Goal: Transaction & Acquisition: Book appointment/travel/reservation

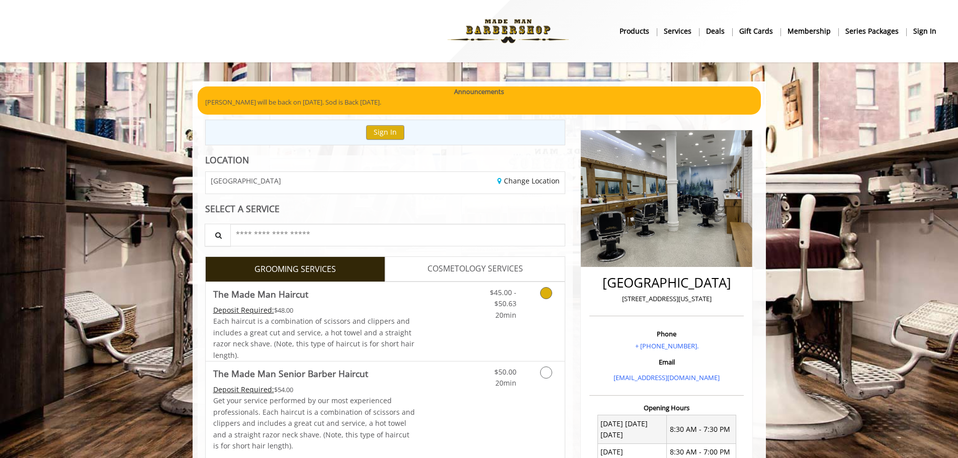
click at [544, 293] on icon "Grooming services" at bounding box center [546, 293] width 12 height 12
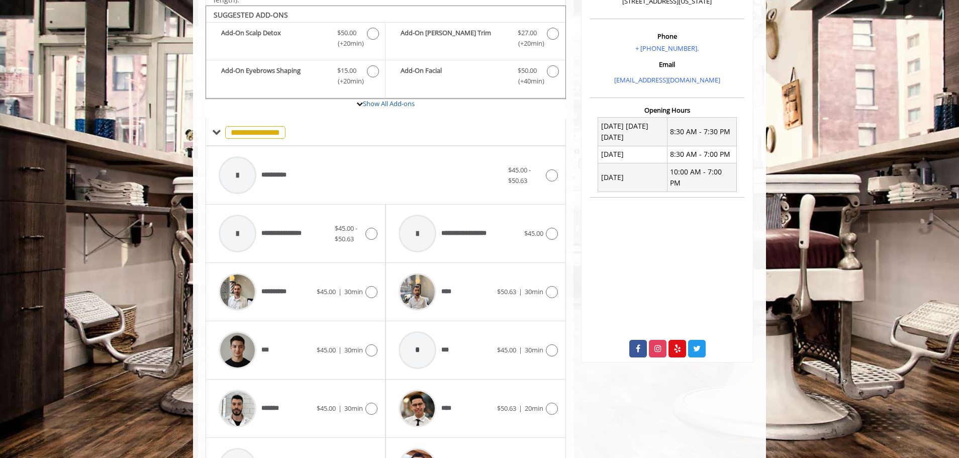
scroll to position [303, 0]
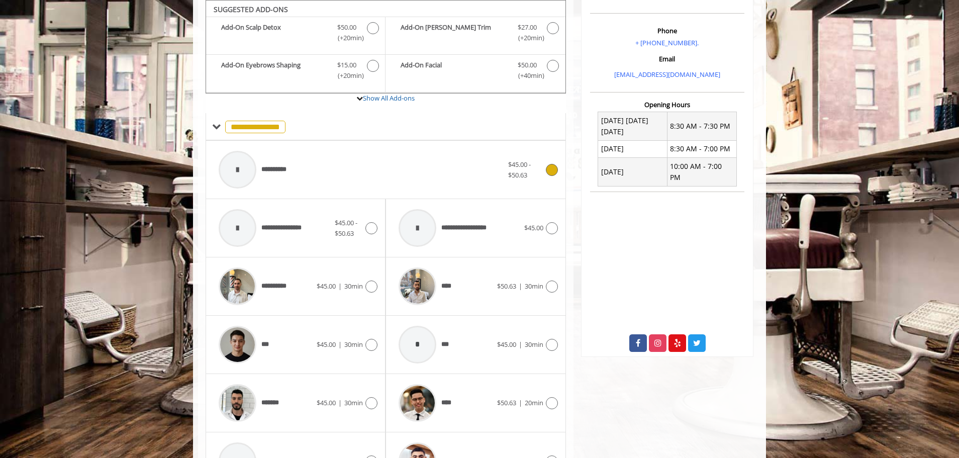
click at [551, 167] on icon at bounding box center [552, 170] width 12 height 12
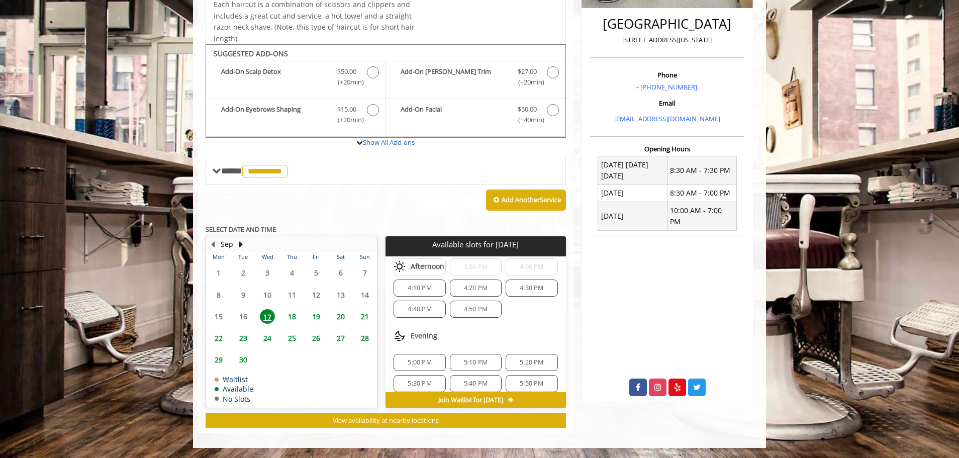
scroll to position [0, 0]
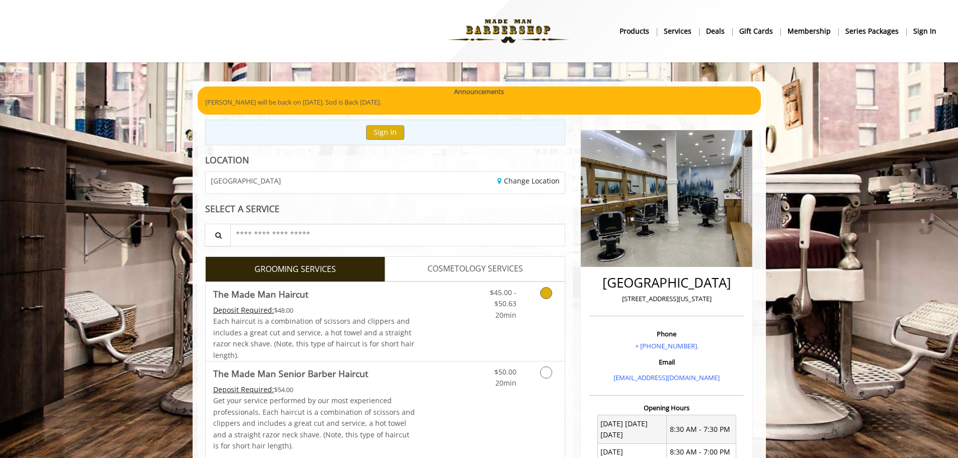
click at [545, 297] on icon "Grooming services" at bounding box center [546, 293] width 12 height 12
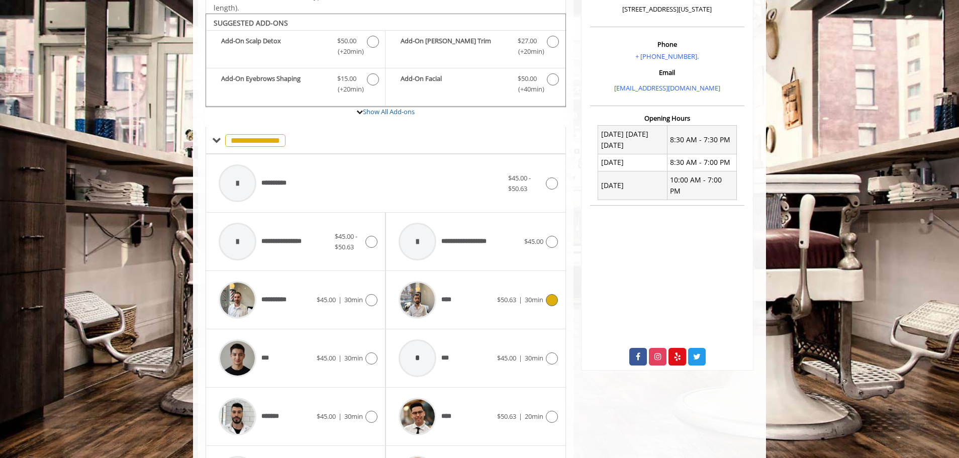
scroll to position [303, 0]
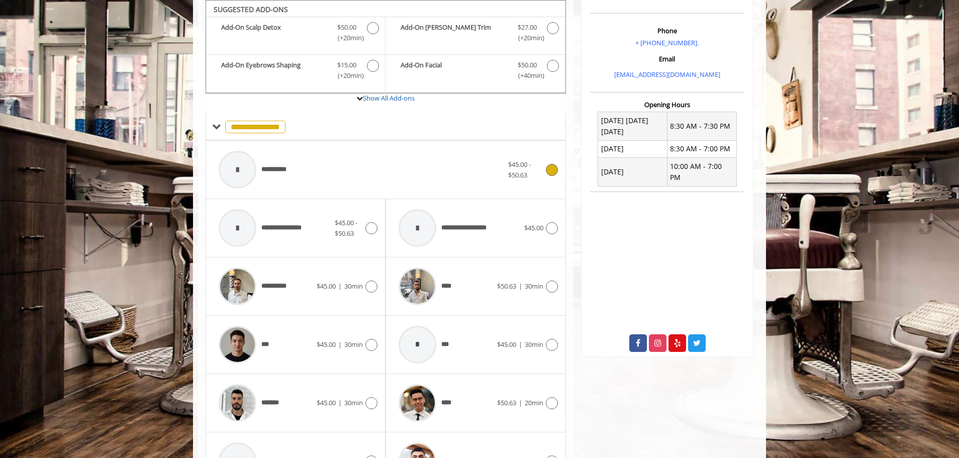
click at [553, 172] on icon at bounding box center [552, 170] width 12 height 12
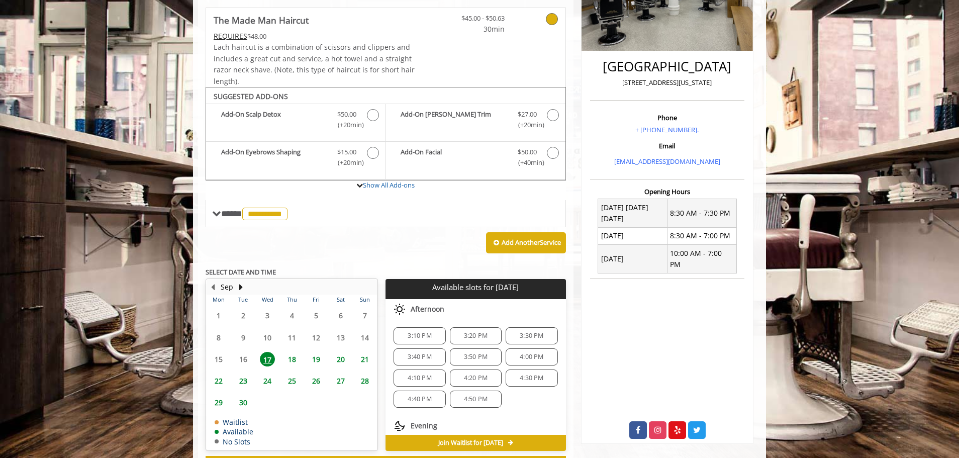
scroll to position [259, 0]
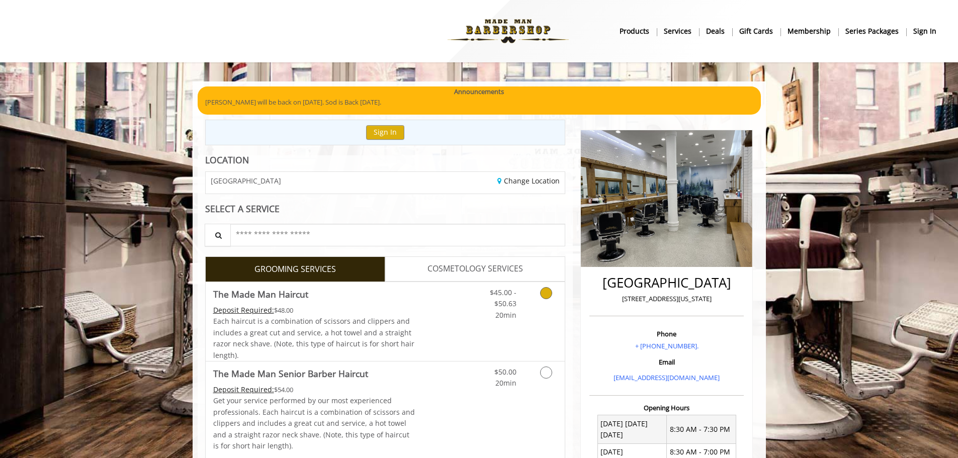
click at [549, 286] on link "Grooming services" at bounding box center [544, 301] width 26 height 39
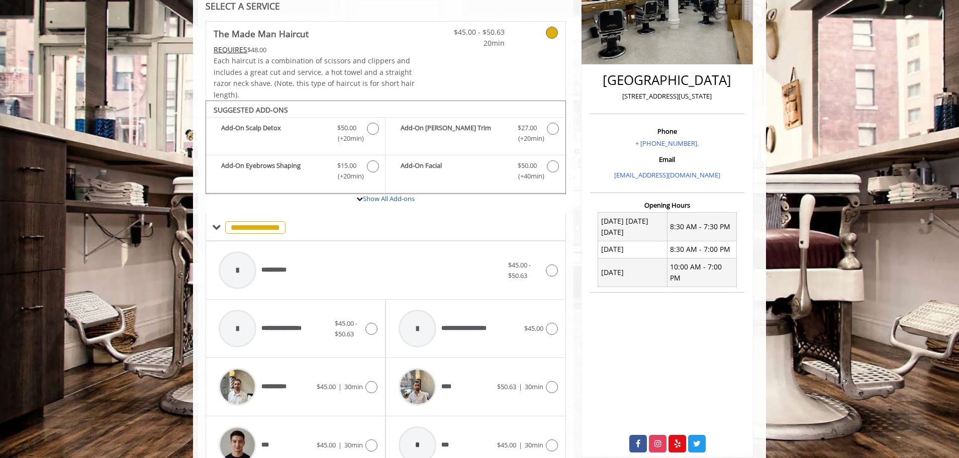
scroll to position [303, 0]
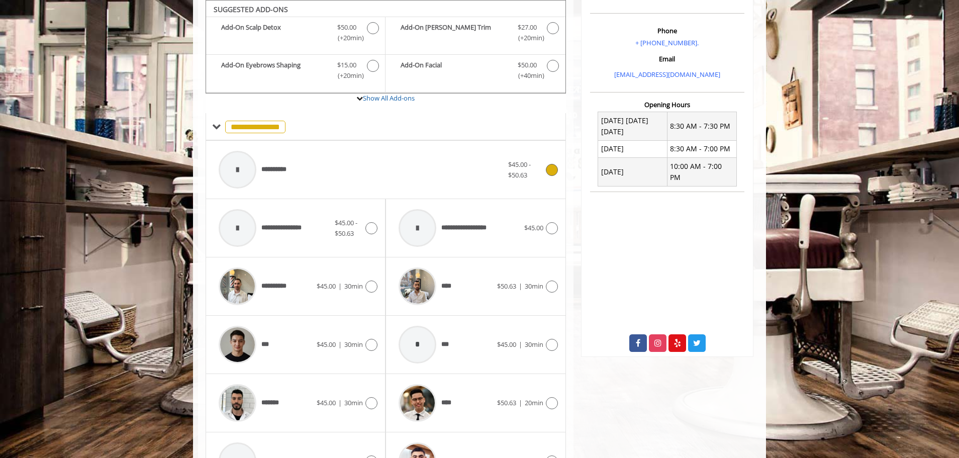
click at [550, 169] on icon at bounding box center [552, 170] width 12 height 12
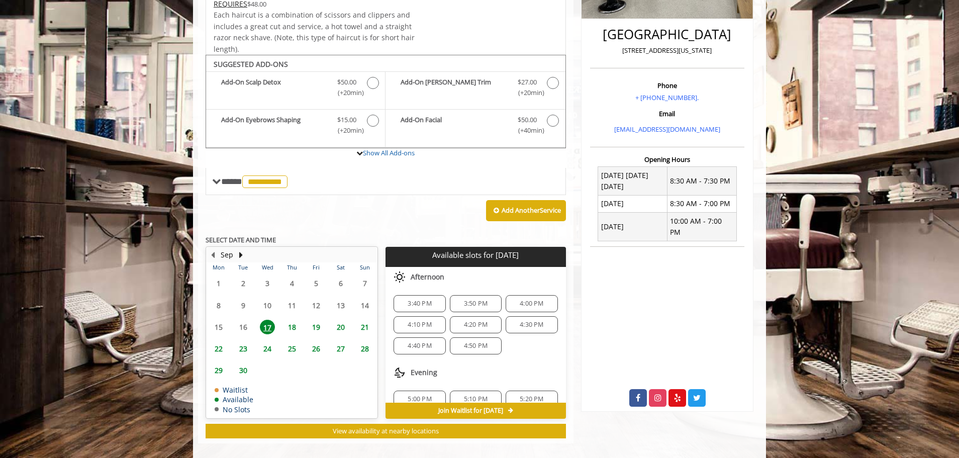
scroll to position [259, 0]
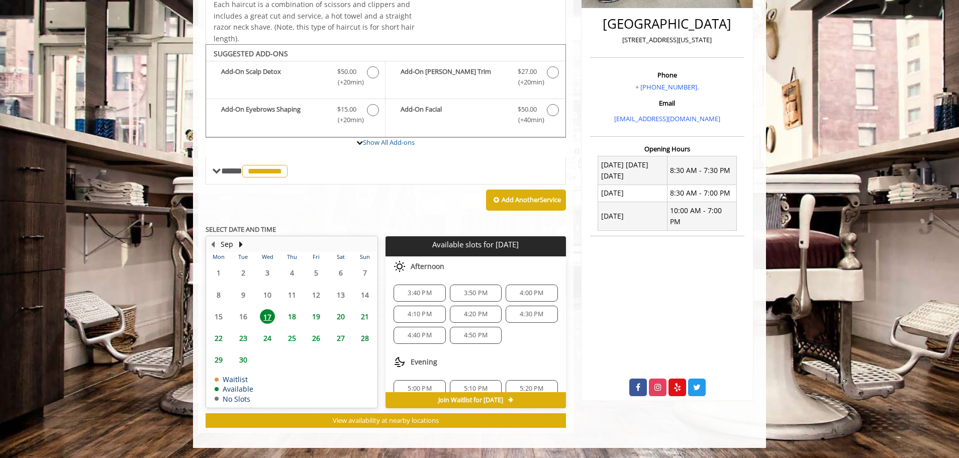
click at [422, 335] on span "4:40 PM" at bounding box center [420, 335] width 24 height 8
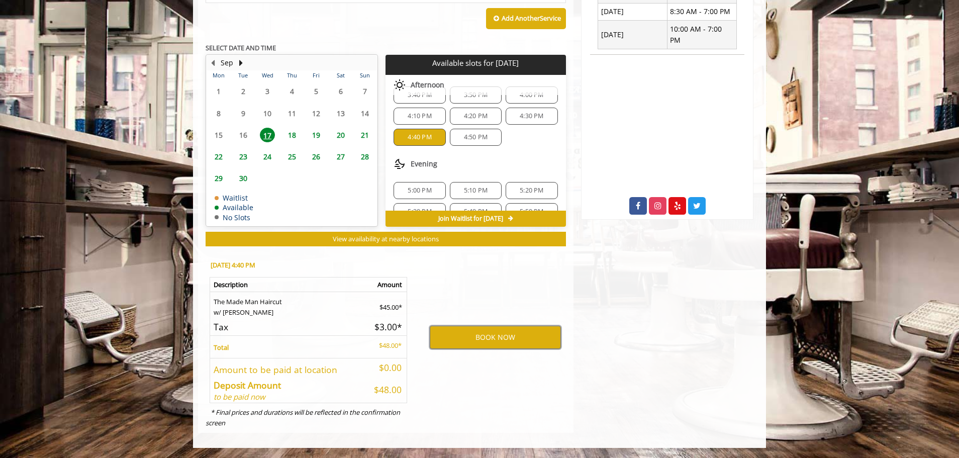
scroll to position [0, 0]
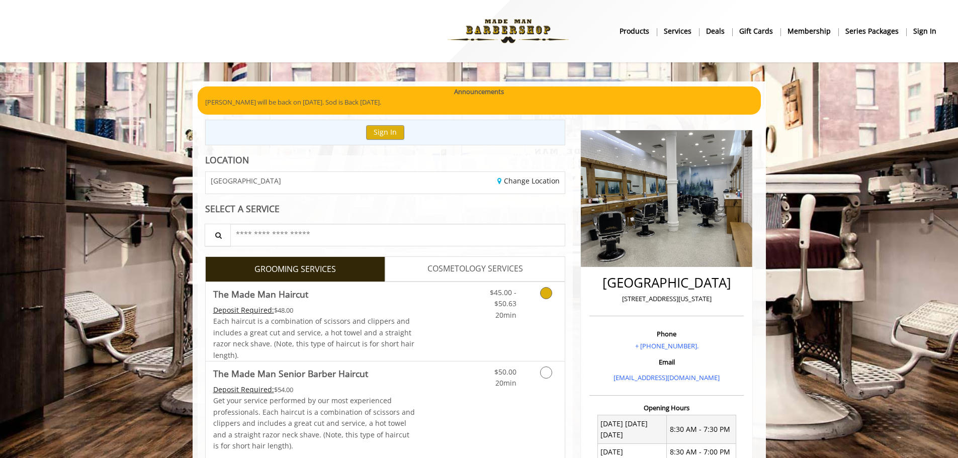
click at [550, 297] on icon "Grooming services" at bounding box center [546, 293] width 12 height 12
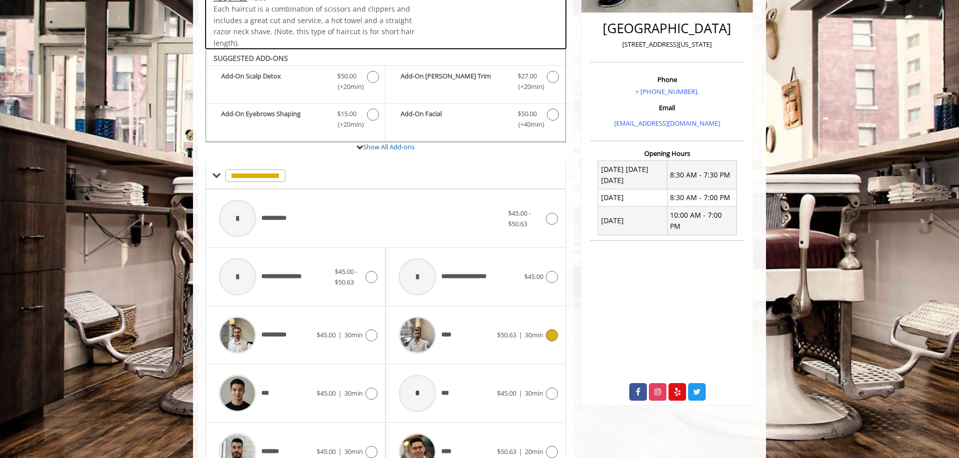
scroll to position [303, 0]
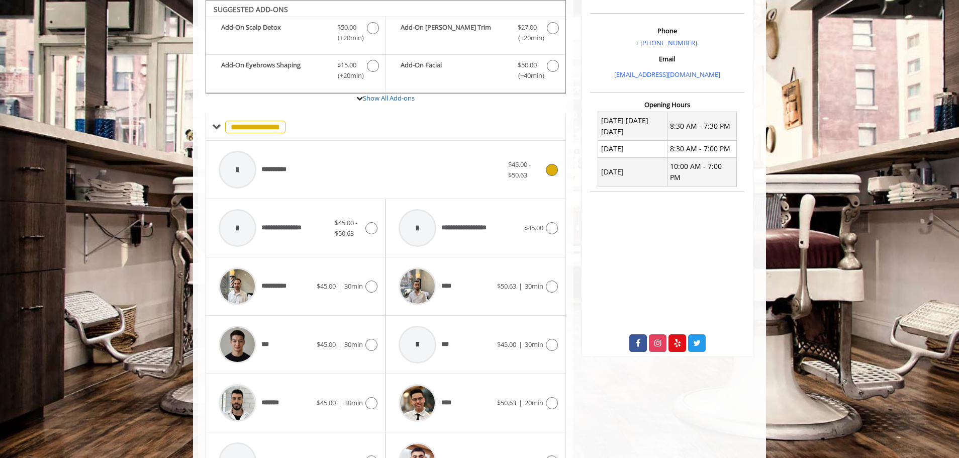
click at [551, 175] on icon at bounding box center [552, 170] width 12 height 12
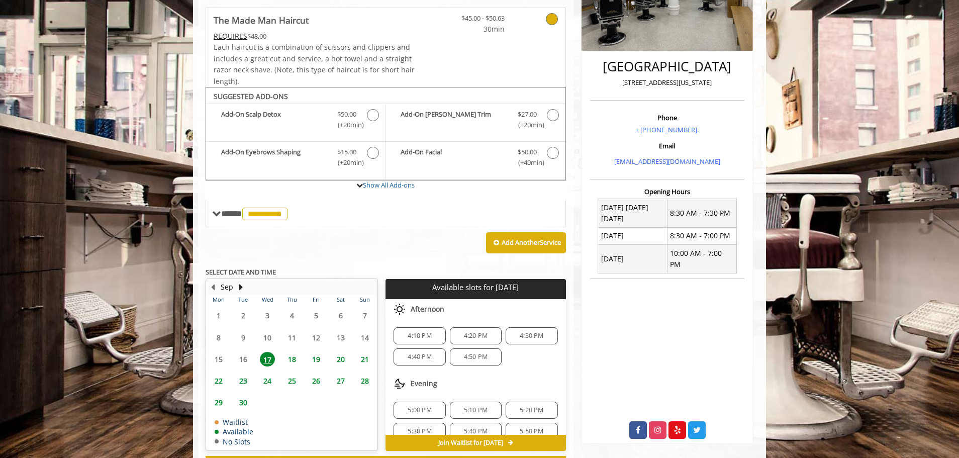
scroll to position [259, 0]
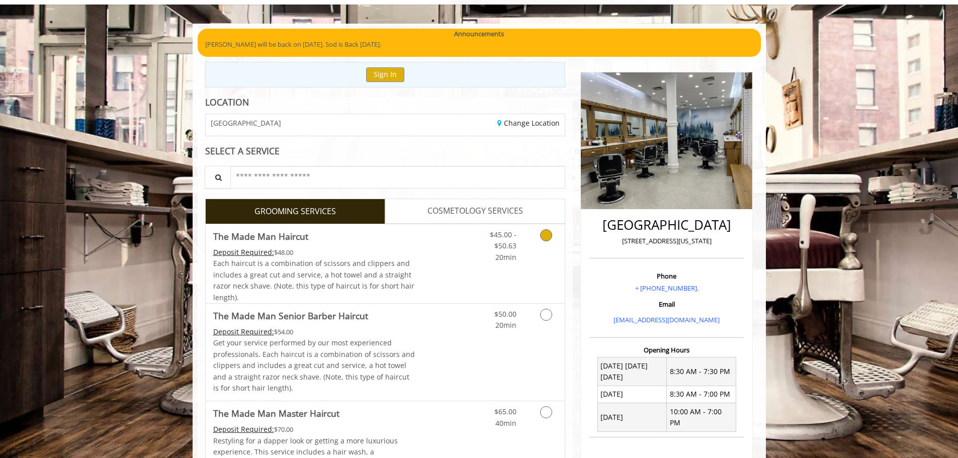
click at [540, 232] on link "Grooming services" at bounding box center [544, 243] width 26 height 39
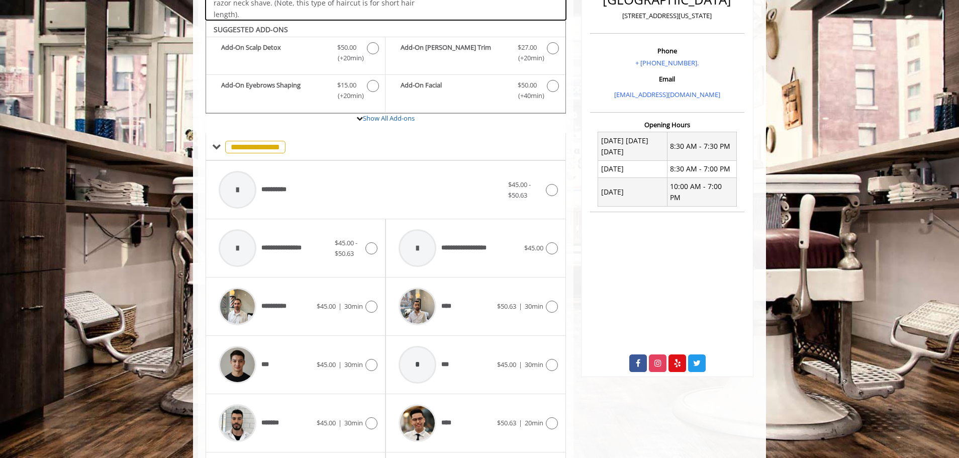
scroll to position [253, 0]
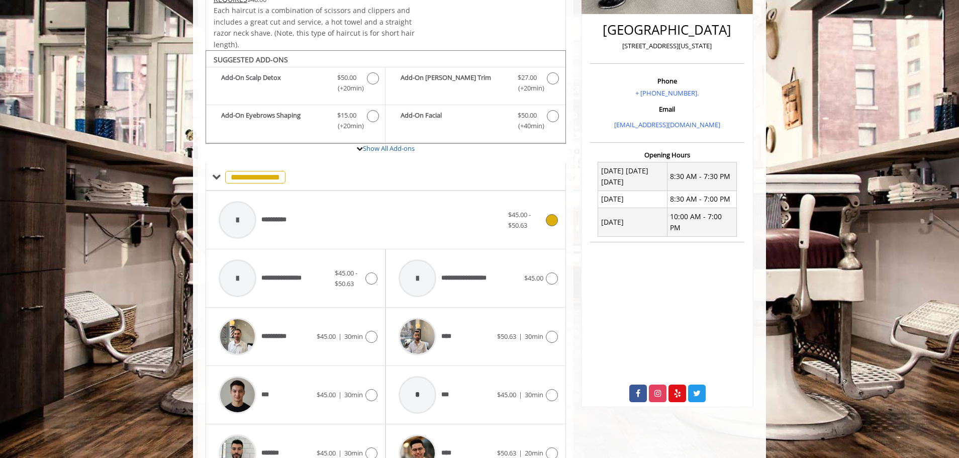
click at [544, 218] on div at bounding box center [550, 220] width 15 height 12
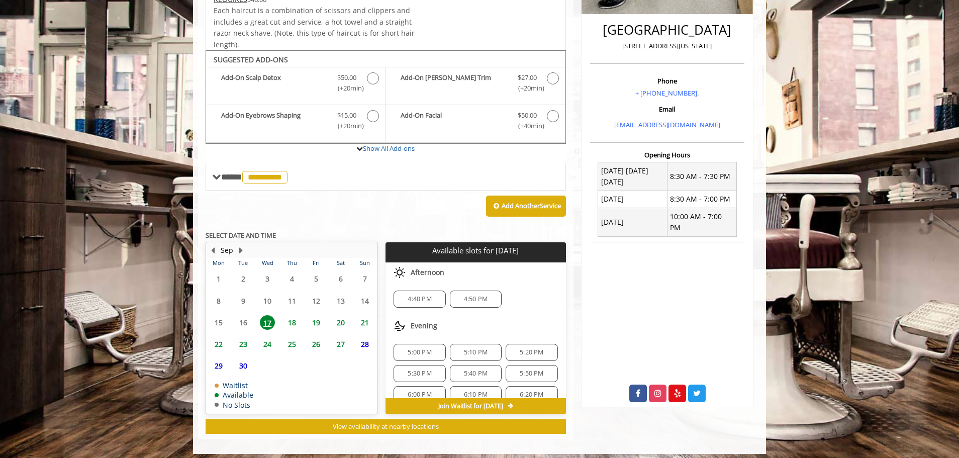
scroll to position [259, 0]
